Goal: Navigation & Orientation: Understand site structure

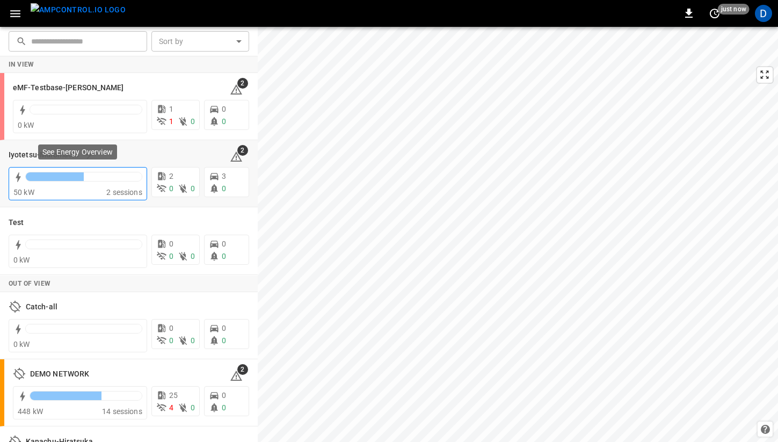
click at [107, 180] on div at bounding box center [84, 176] width 116 height 9
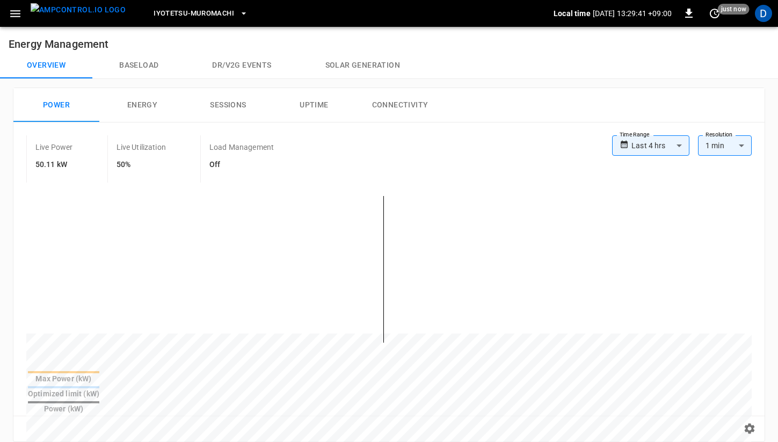
click at [139, 67] on button "Baseload" at bounding box center [138, 66] width 93 height 26
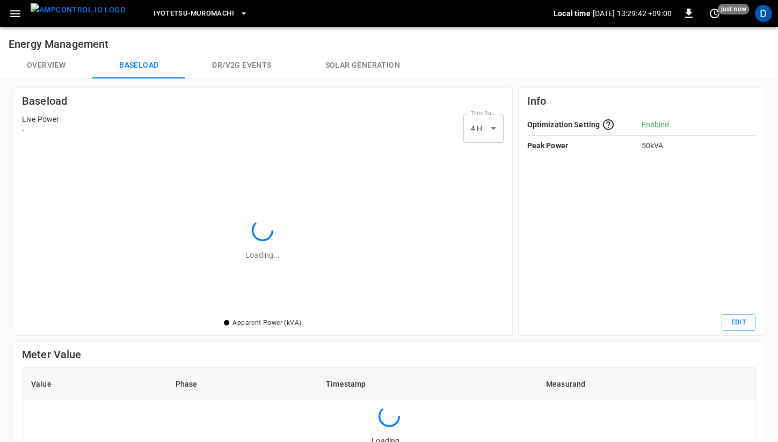
scroll to position [156, 467]
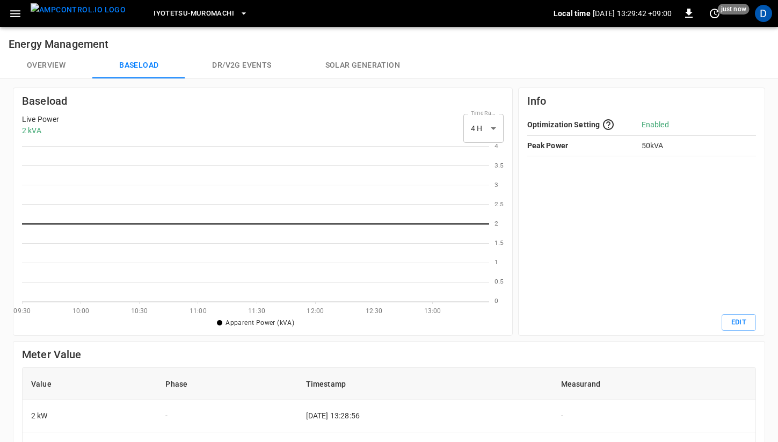
click at [254, 66] on button "Dr/V2G events" at bounding box center [241, 66] width 113 height 26
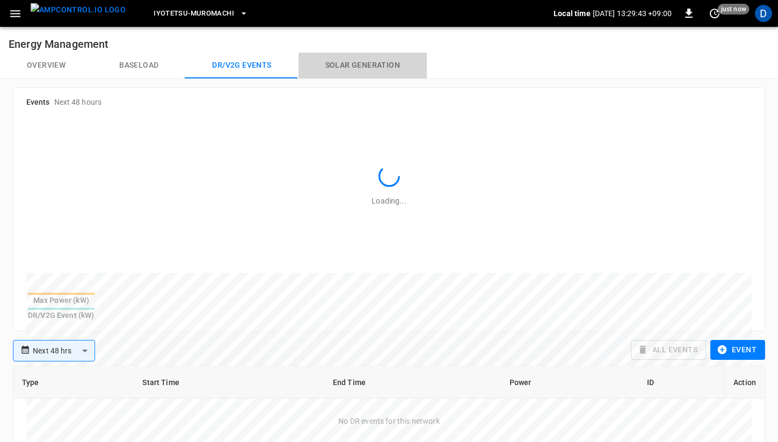
click at [378, 58] on button "Solar generation" at bounding box center [362, 66] width 128 height 26
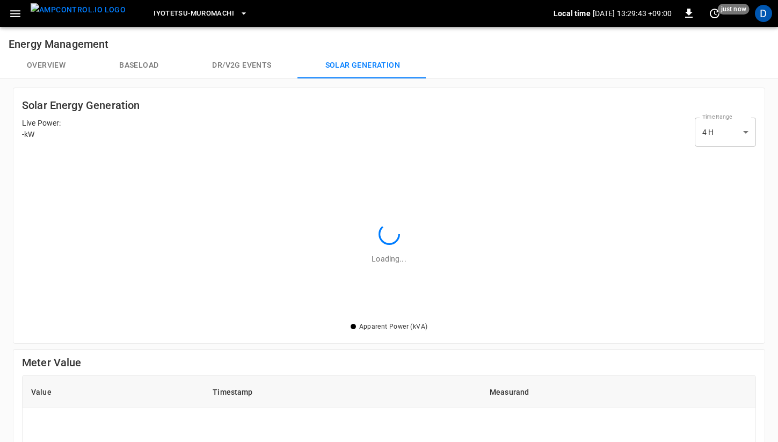
scroll to position [169, 734]
